Goal: Check status: Check status

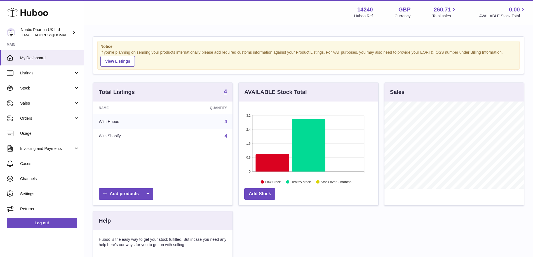
scroll to position [87, 140]
click at [29, 114] on link "Orders" at bounding box center [42, 118] width 84 height 15
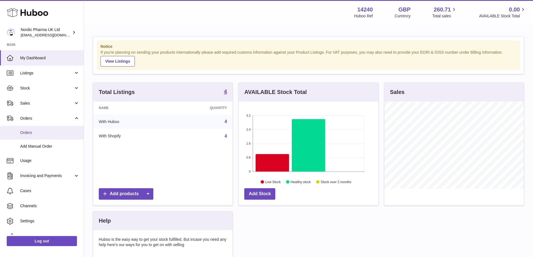
click at [29, 135] on span "Orders" at bounding box center [49, 132] width 59 height 5
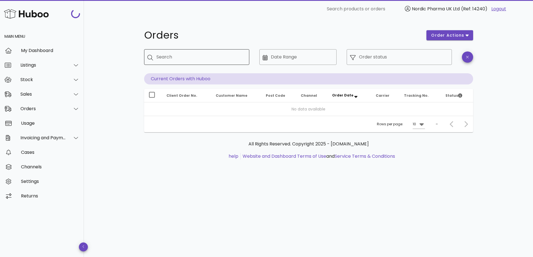
click at [171, 63] on div "Search" at bounding box center [200, 57] width 88 height 16
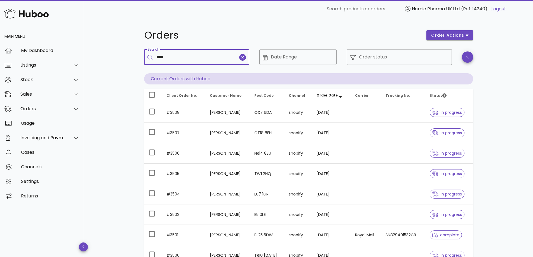
type input "****"
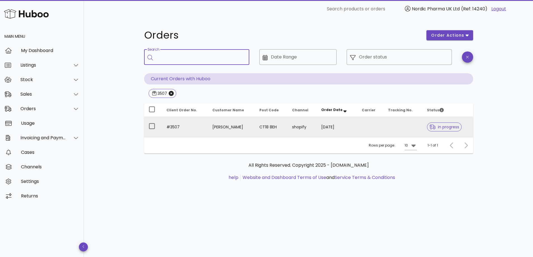
click at [259, 127] on td "CT18 8EH" at bounding box center [271, 127] width 33 height 20
